Goal: Information Seeking & Learning: Learn about a topic

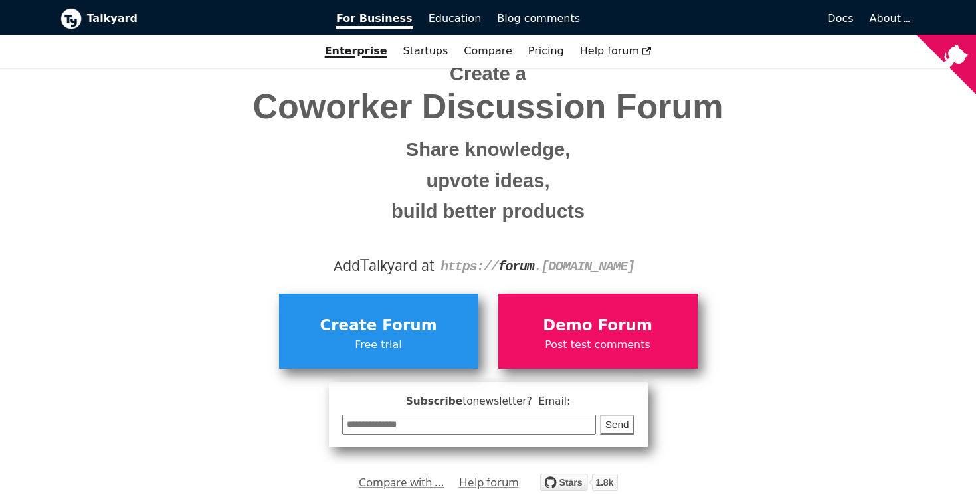
scroll to position [59, 0]
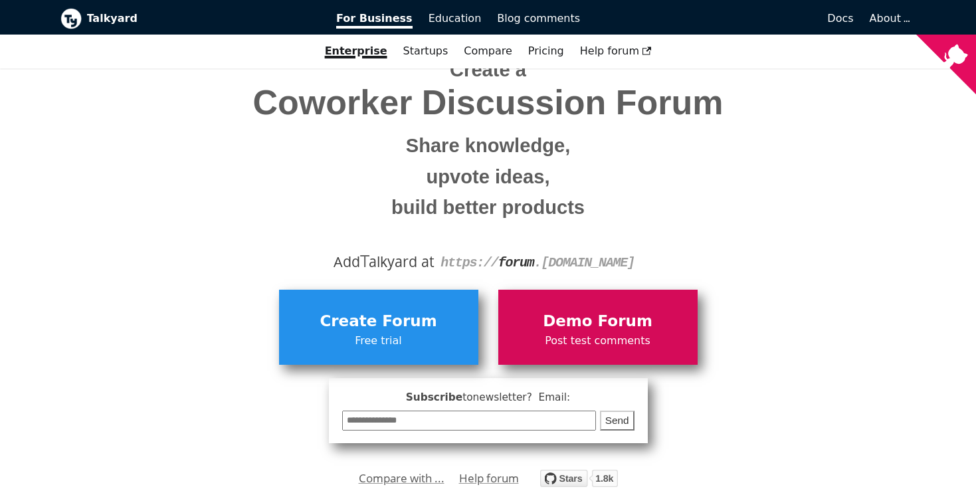
click at [622, 321] on span "Demo Forum" at bounding box center [598, 321] width 186 height 25
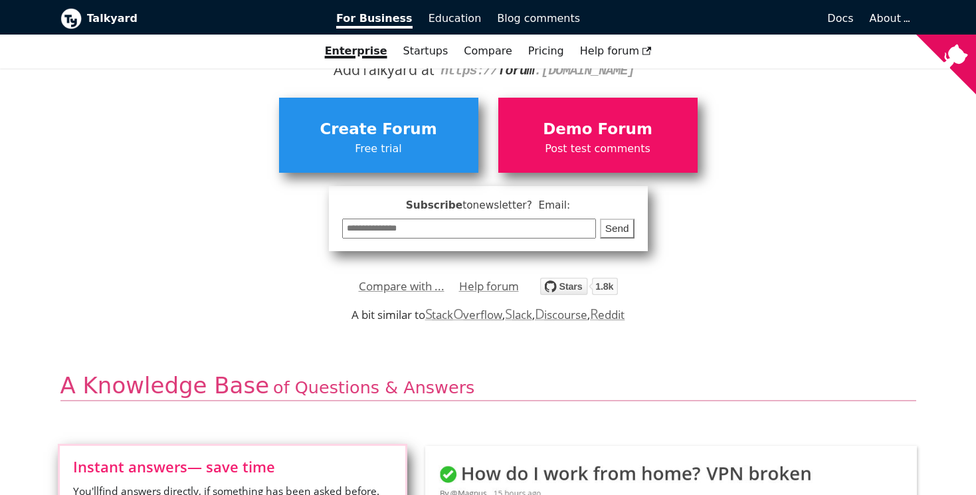
scroll to position [250, 0]
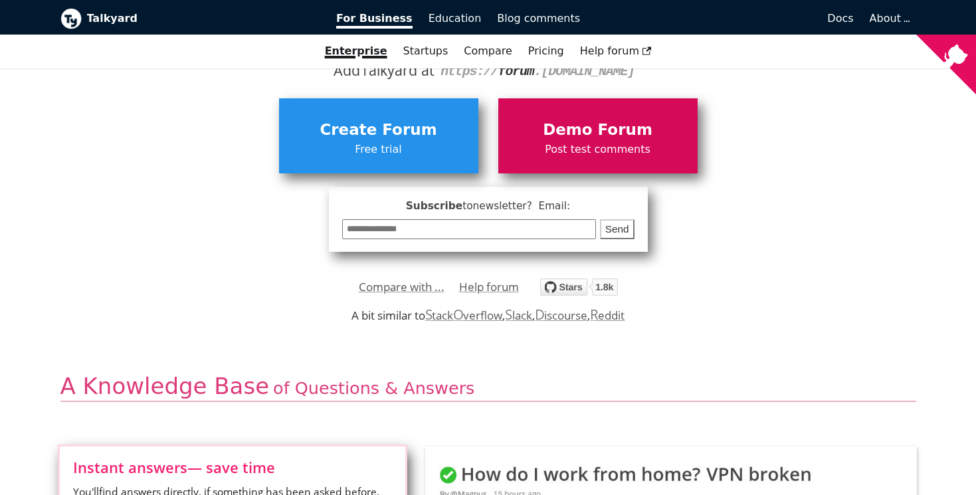
click at [571, 127] on span "Demo Forum" at bounding box center [598, 130] width 186 height 25
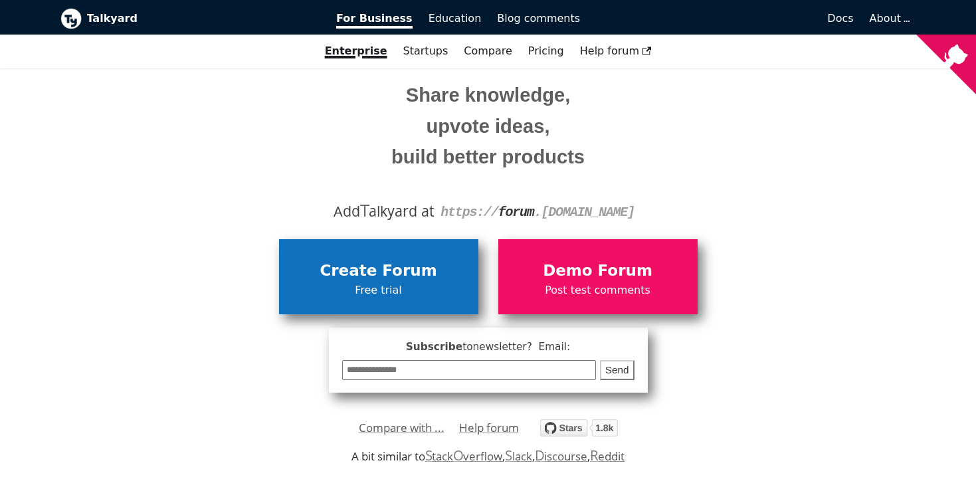
scroll to position [98, 0]
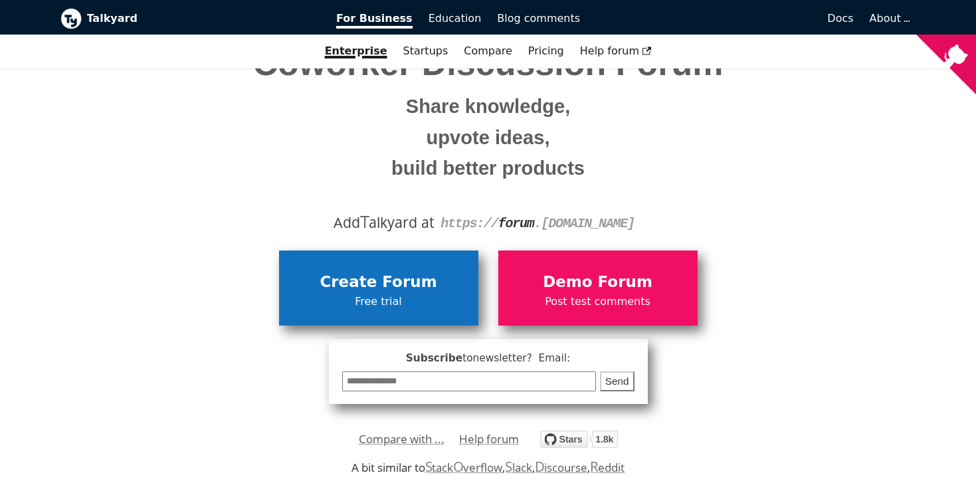
click at [392, 297] on span "Free trial" at bounding box center [379, 301] width 186 height 17
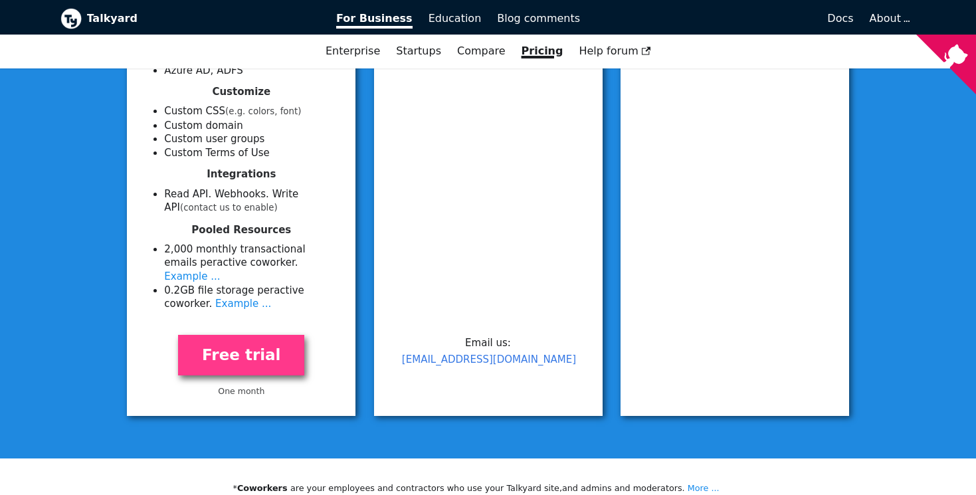
scroll to position [598, 0]
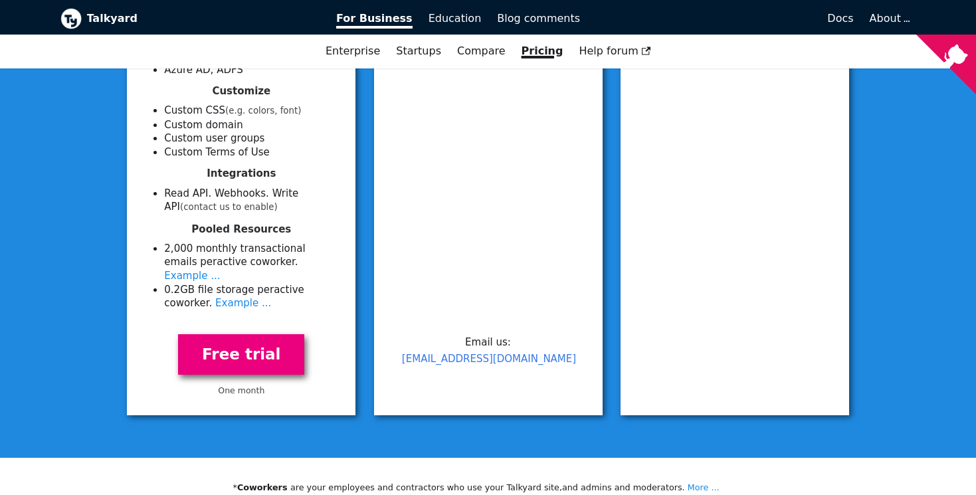
click at [264, 344] on link "Free trial" at bounding box center [241, 354] width 126 height 41
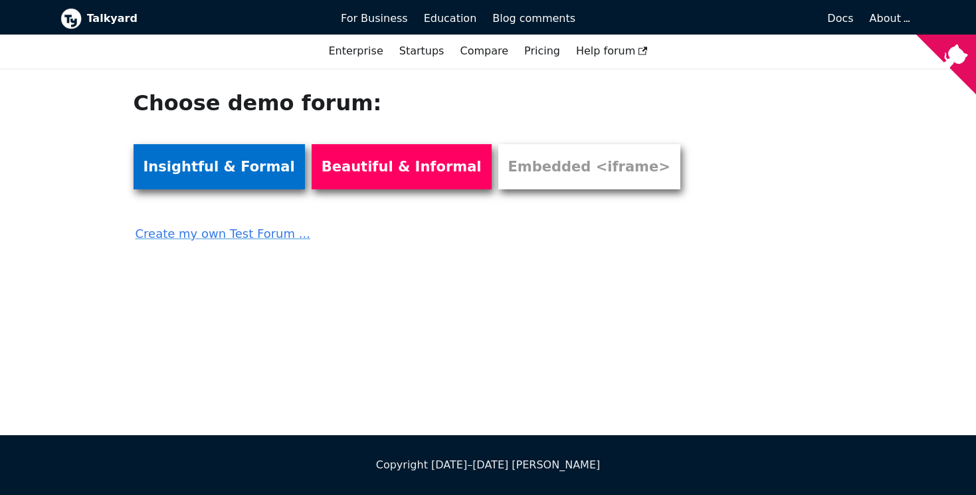
click at [207, 173] on link "Insightful & Formal" at bounding box center [219, 166] width 171 height 45
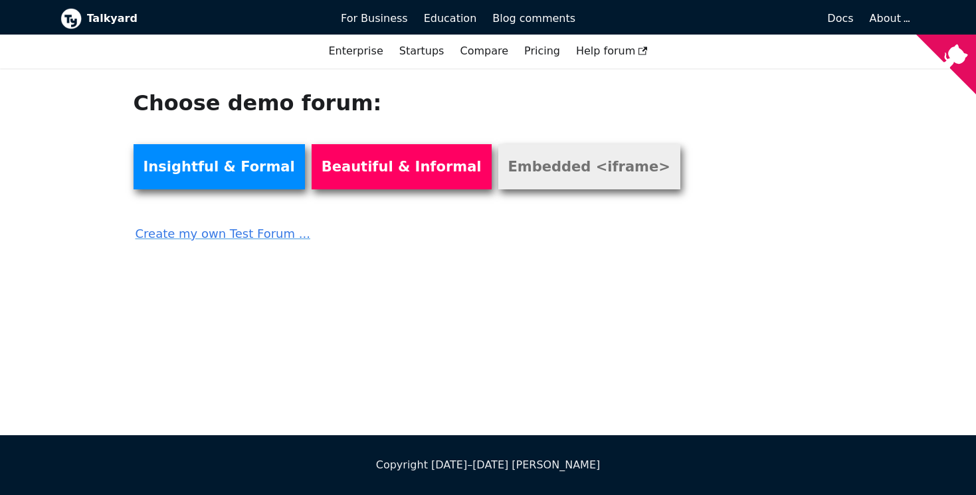
click at [506, 173] on link "Embedded <iframe>" at bounding box center [589, 166] width 182 height 45
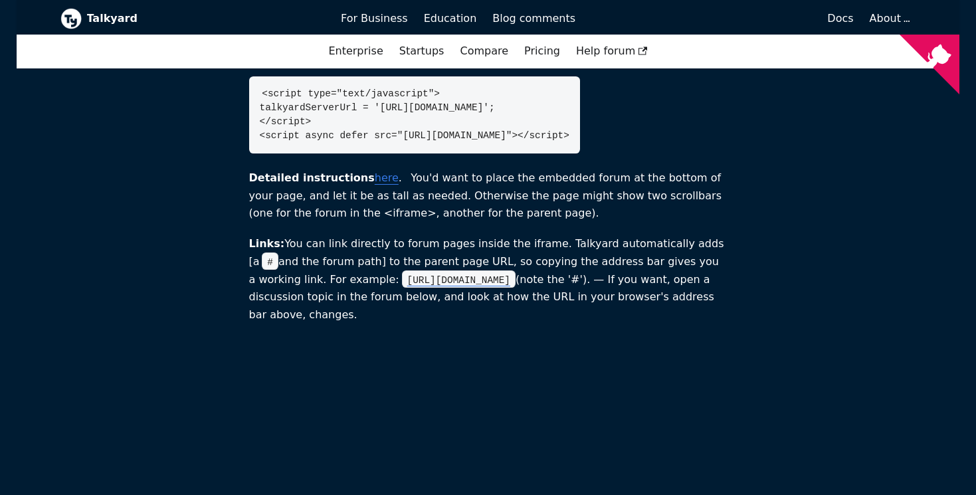
scroll to position [91, 0]
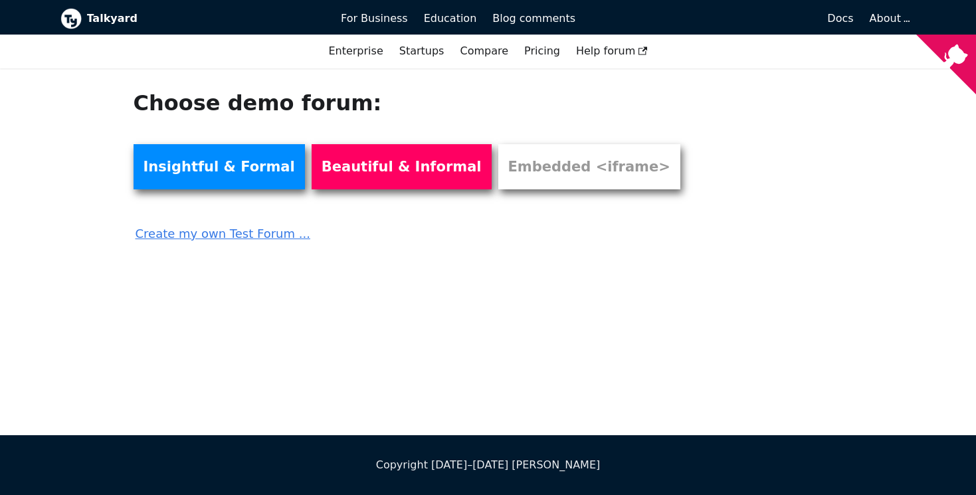
click at [228, 234] on link "Create my own Test Forum ..." at bounding box center [415, 229] width 563 height 29
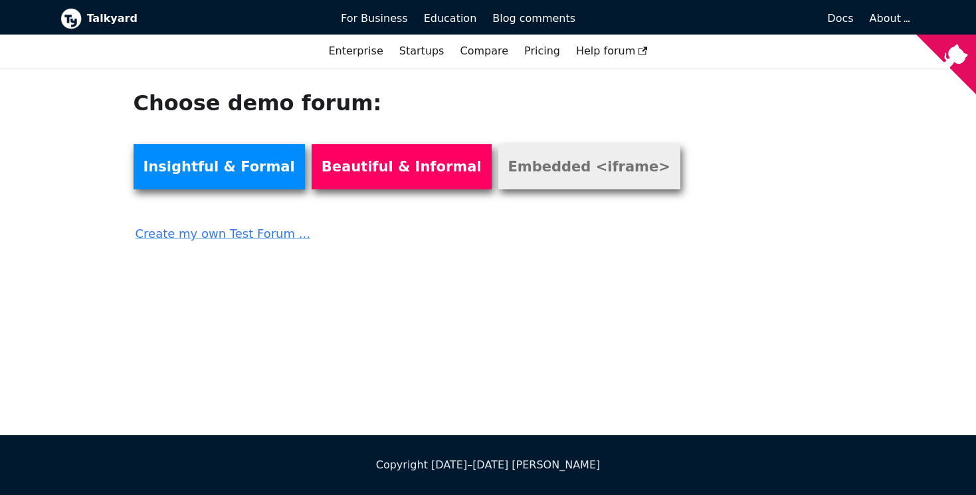
click at [527, 179] on link "Embedded <iframe>" at bounding box center [589, 166] width 182 height 45
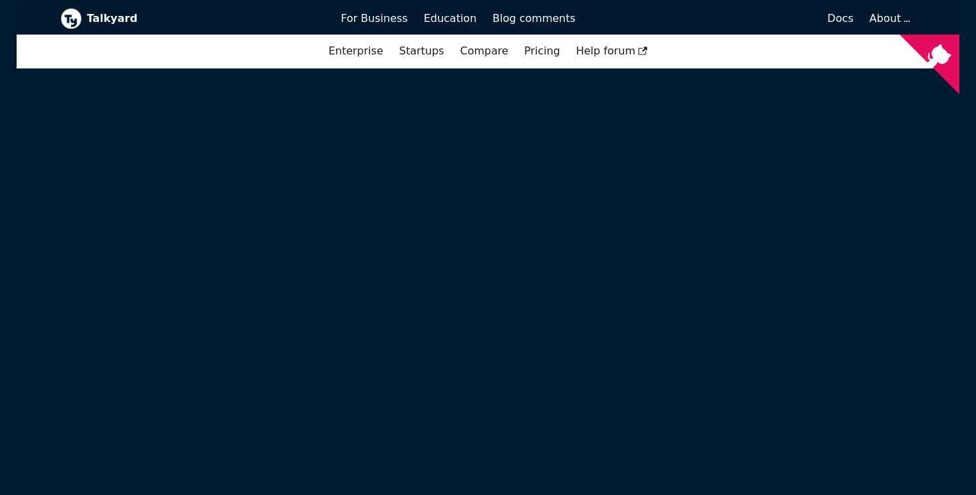
scroll to position [634, 0]
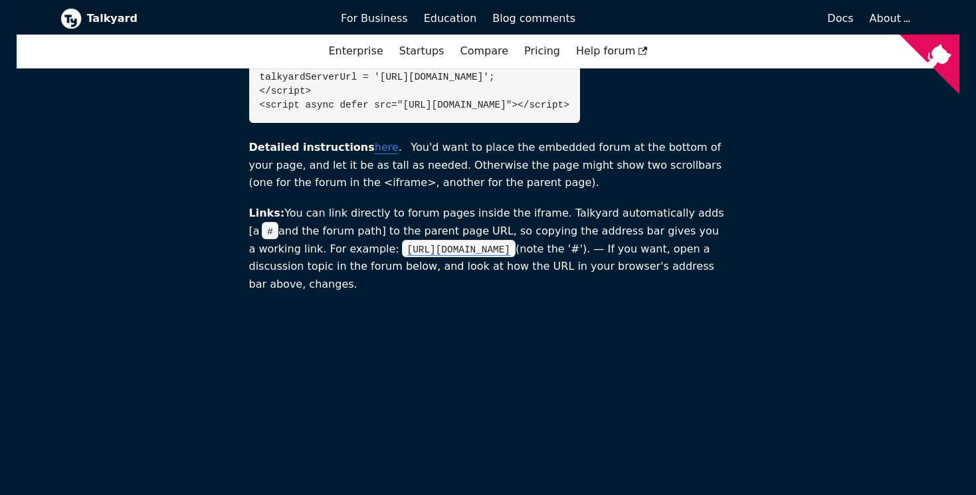
scroll to position [160, 0]
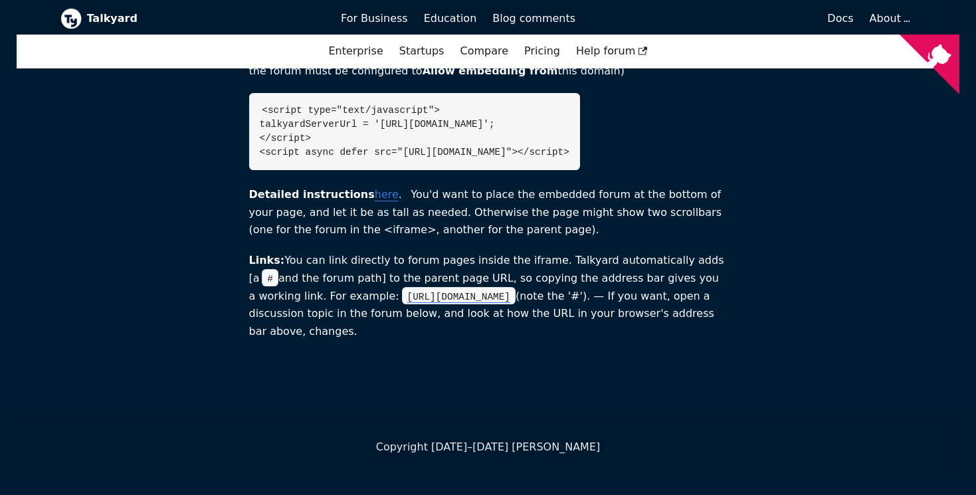
scroll to position [138, 0]
